Goal: Information Seeking & Learning: Find specific fact

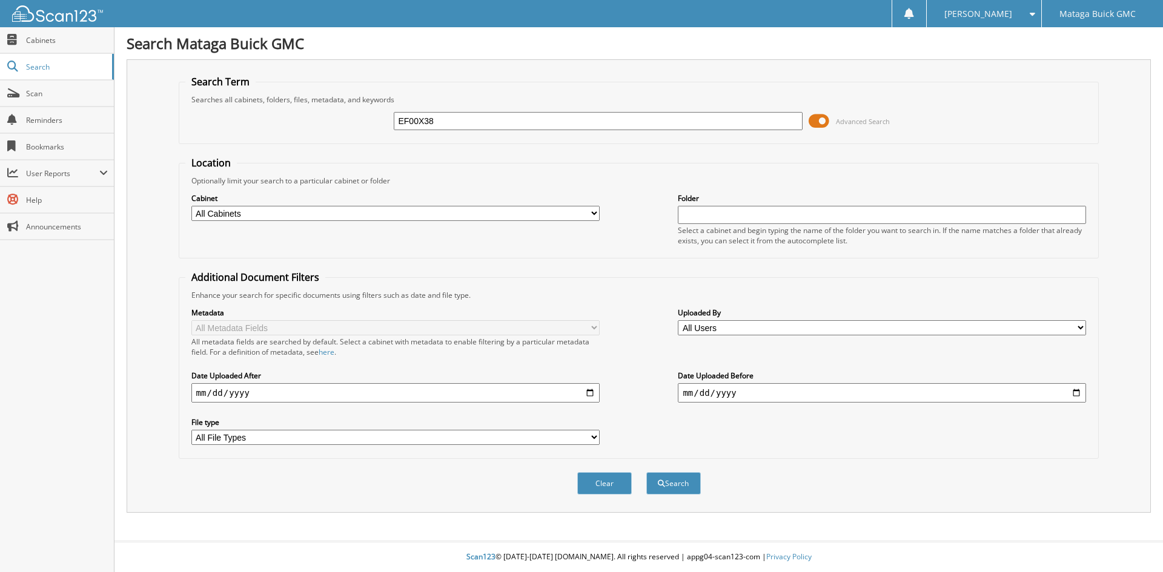
type input "EF00X38"
click at [646, 473] on button "Search" at bounding box center [673, 484] width 55 height 22
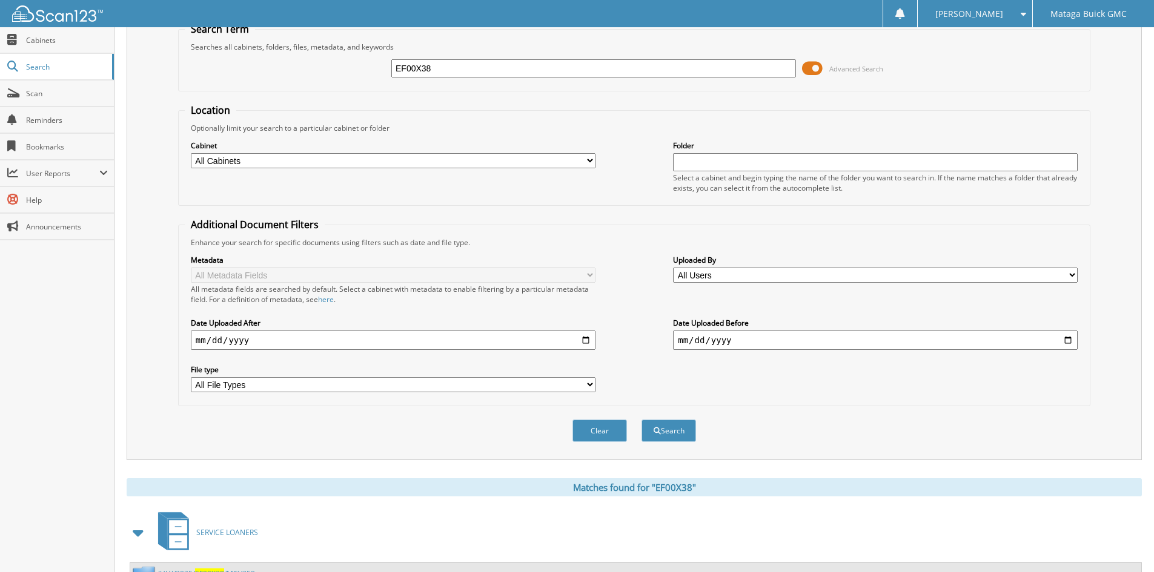
scroll to position [105, 0]
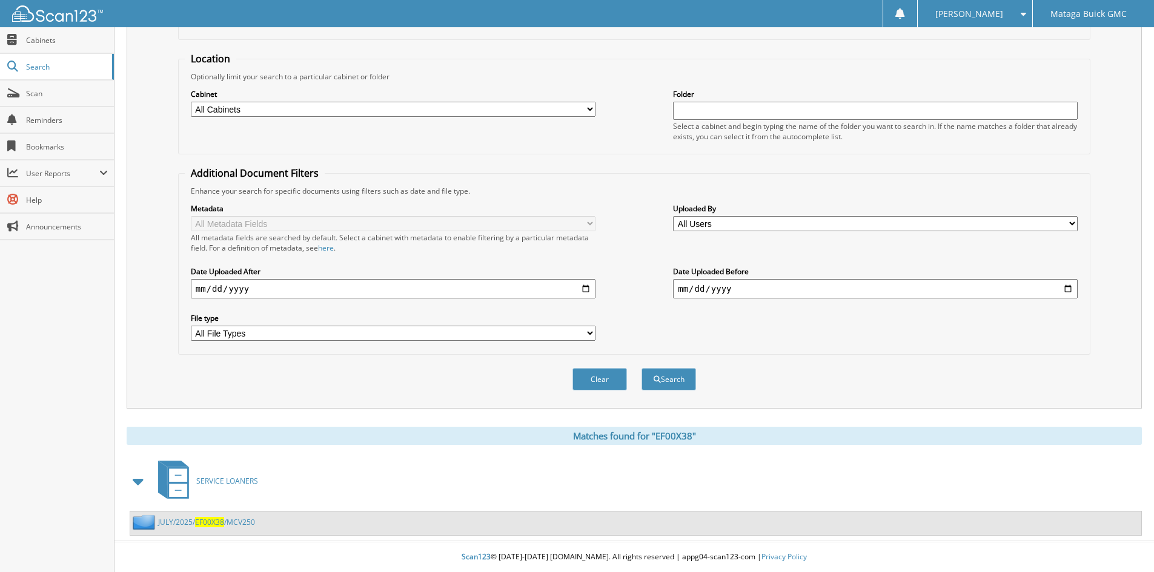
click at [158, 300] on div "Search Term Searches all cabinets, folders, files, metadata, and keywords EF00X…" at bounding box center [634, 182] width 1015 height 454
